Goal: Information Seeking & Learning: Understand process/instructions

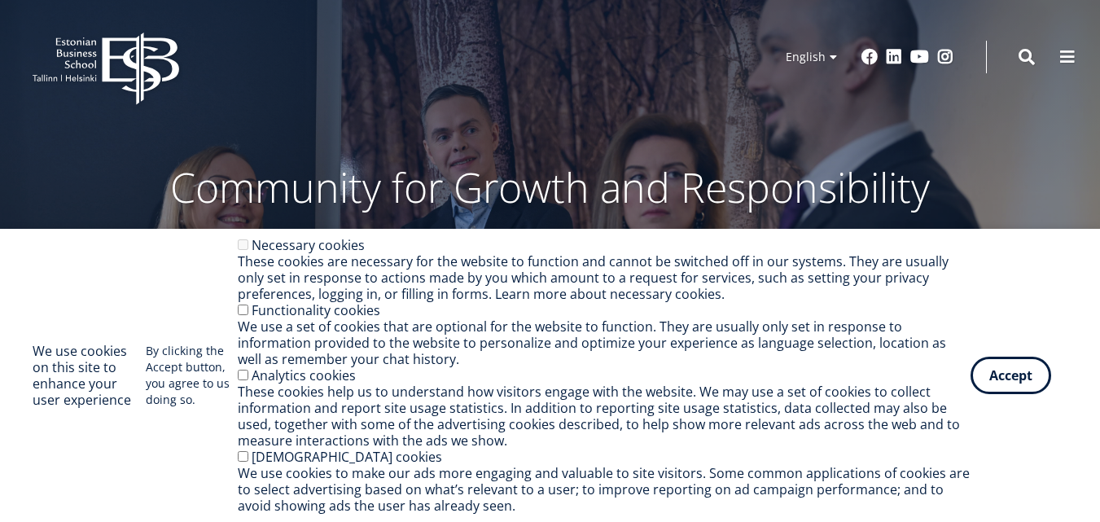
click at [1014, 370] on button "Accept" at bounding box center [1011, 375] width 81 height 37
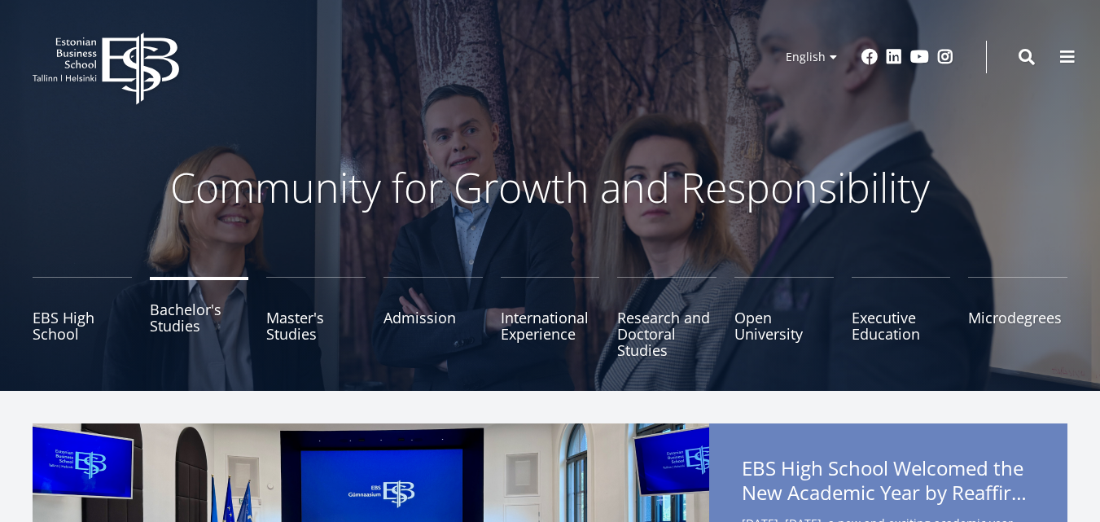
click at [198, 314] on link "Bachelor's Studies" at bounding box center [199, 317] width 99 height 81
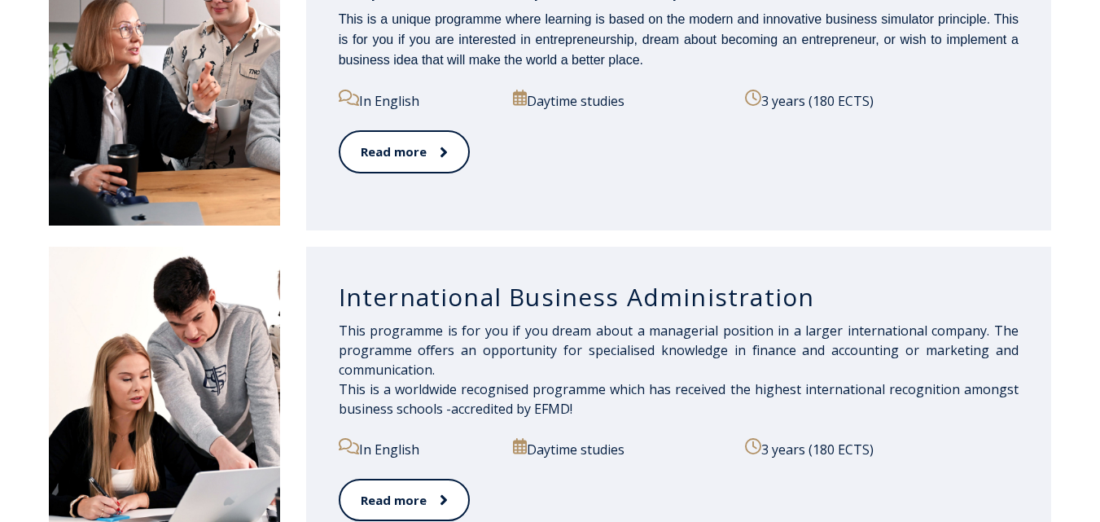
scroll to position [902, 0]
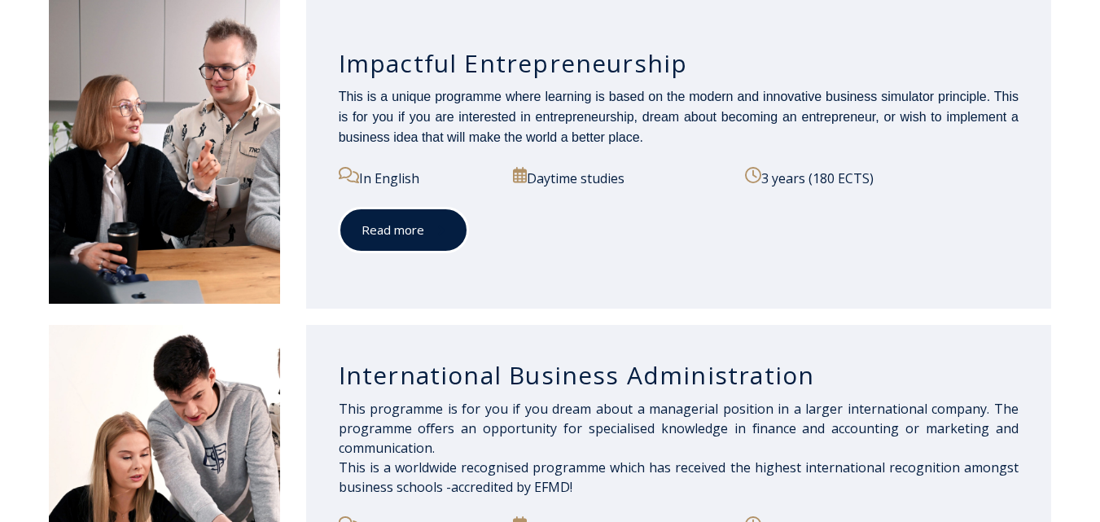
click at [432, 232] on span at bounding box center [434, 230] width 21 height 16
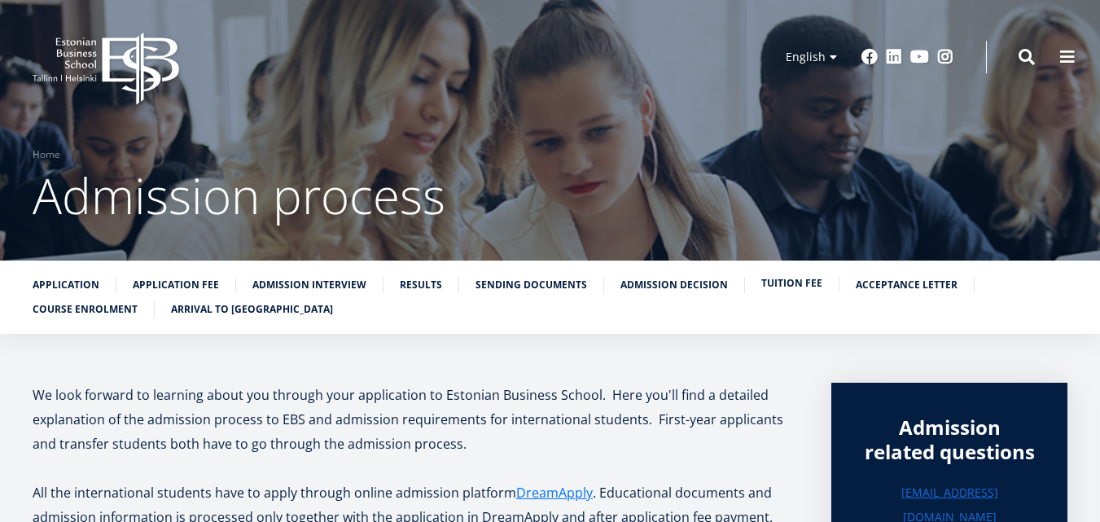
click at [777, 283] on link "Tuition fee" at bounding box center [791, 283] width 61 height 16
click at [413, 287] on link "Results" at bounding box center [421, 283] width 42 height 16
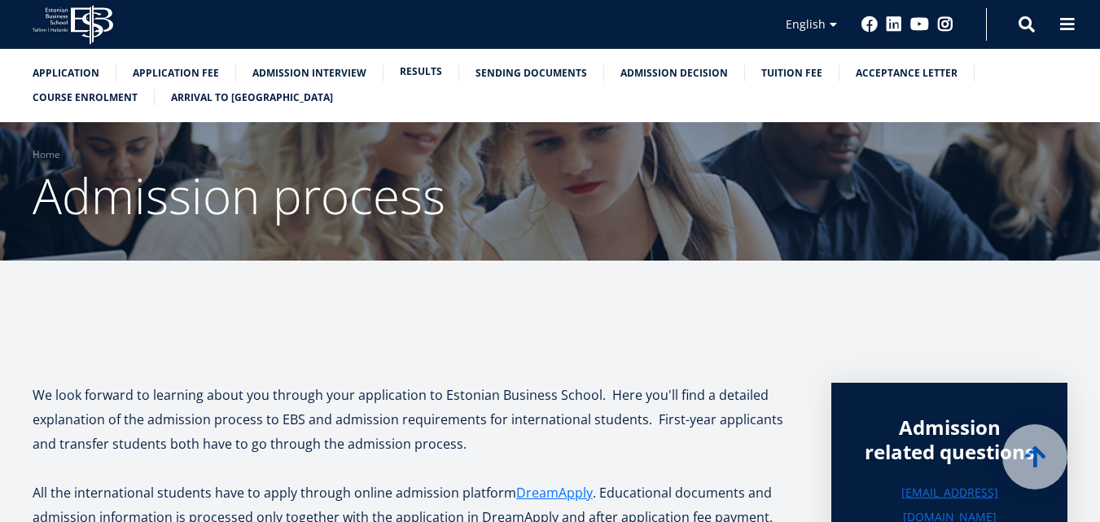
scroll to position [1939, 0]
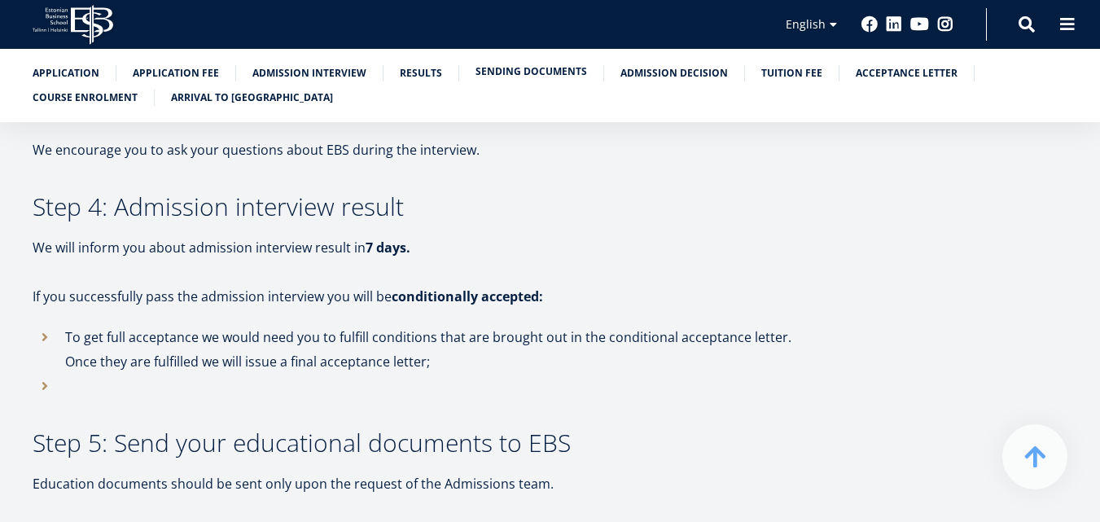
click at [551, 64] on link "Sending documents" at bounding box center [531, 72] width 112 height 16
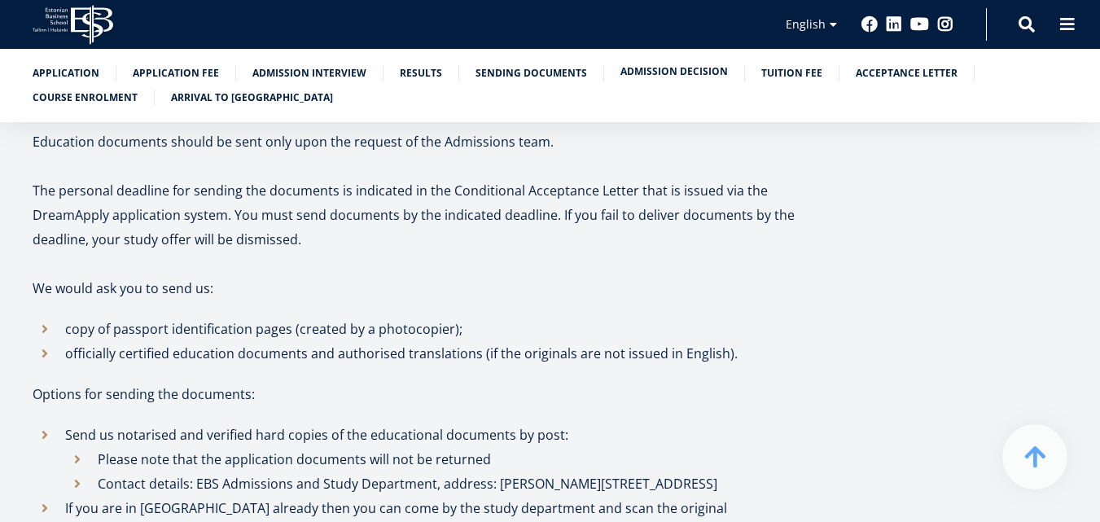
click at [659, 75] on link "Admission decision" at bounding box center [673, 72] width 107 height 16
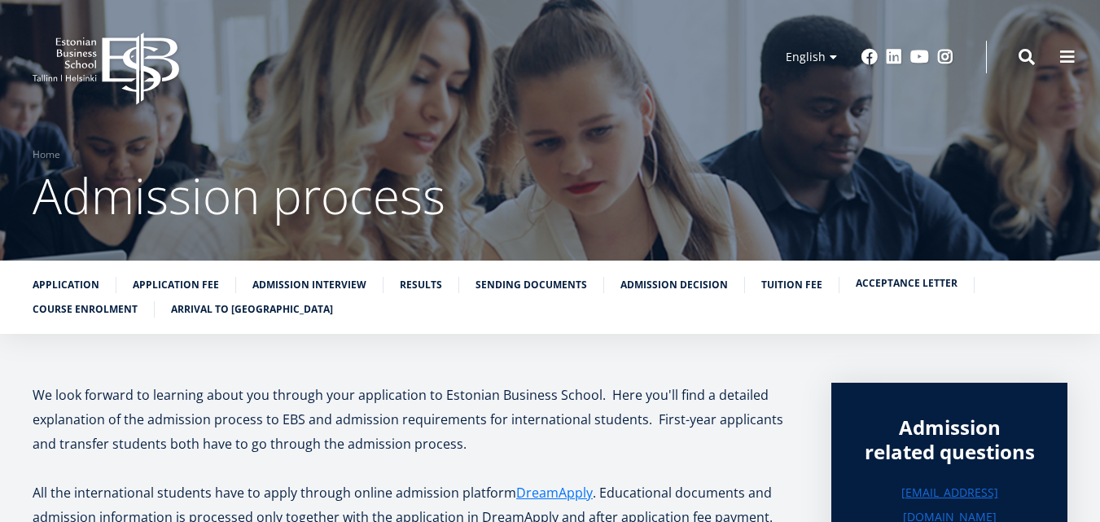
click at [885, 276] on link "Acceptance letter" at bounding box center [907, 283] width 102 height 16
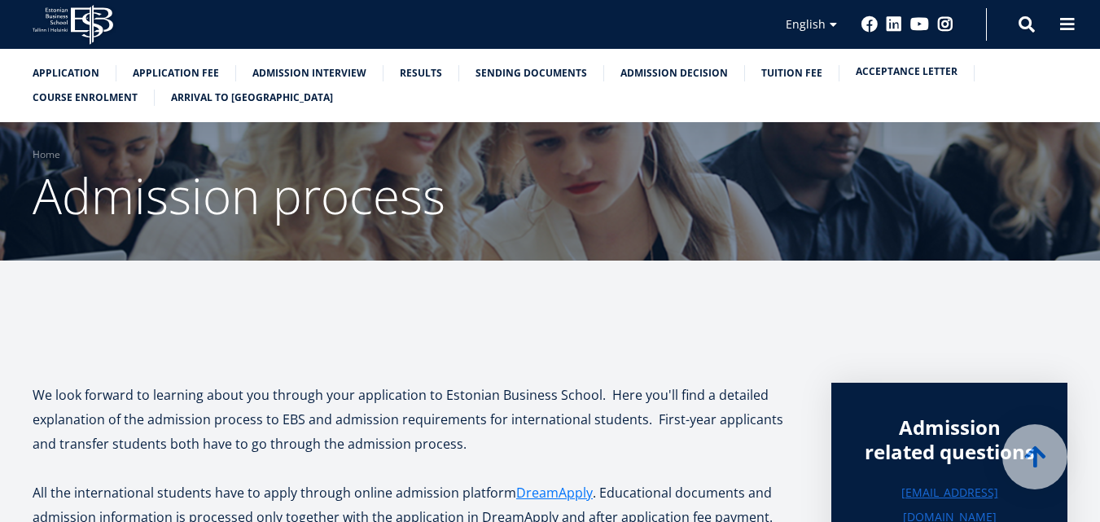
scroll to position [4047, 0]
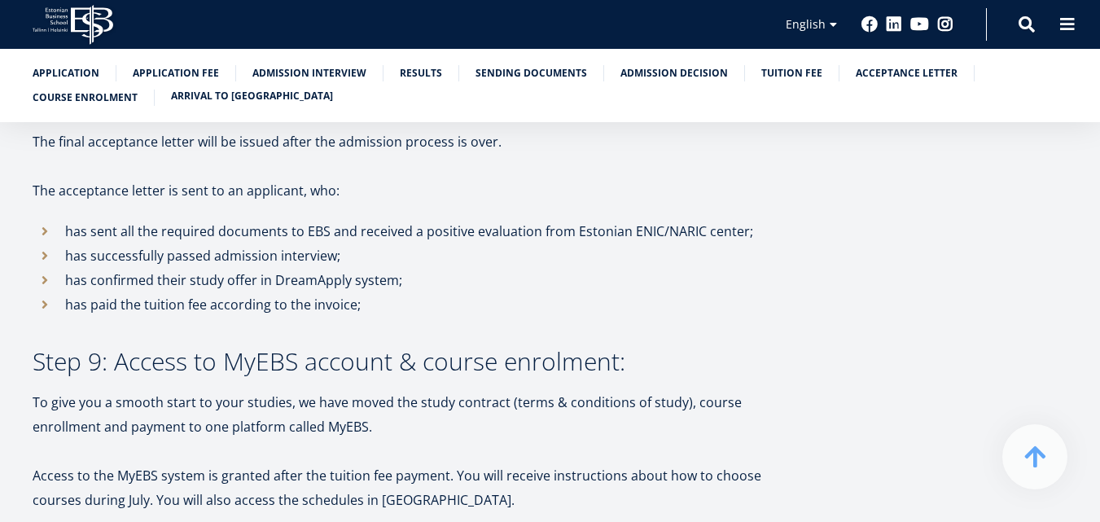
click at [199, 99] on link "Arrival to Estonia" at bounding box center [252, 96] width 162 height 16
